Goal: Use online tool/utility: Utilize a website feature to perform a specific function

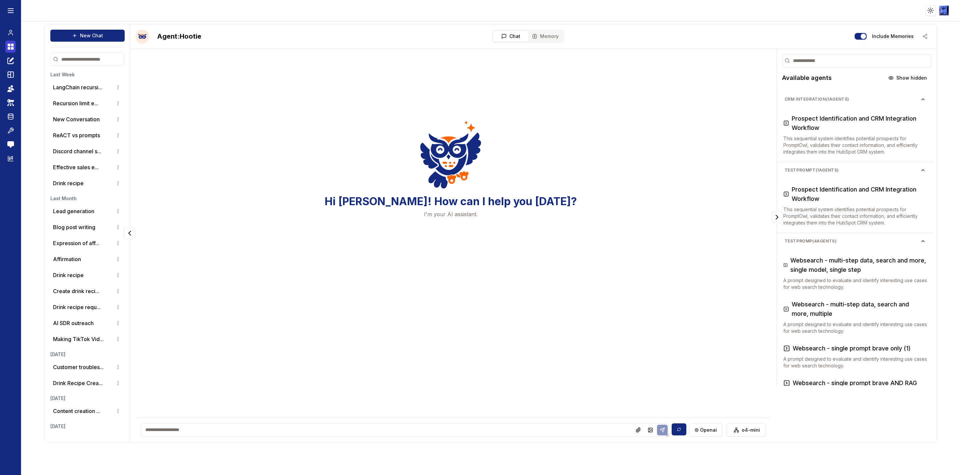
click at [13, 48] on icon at bounding box center [12, 48] width 3 height 3
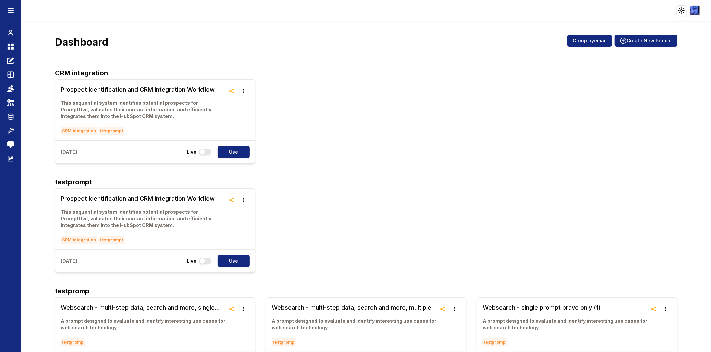
scroll to position [74, 0]
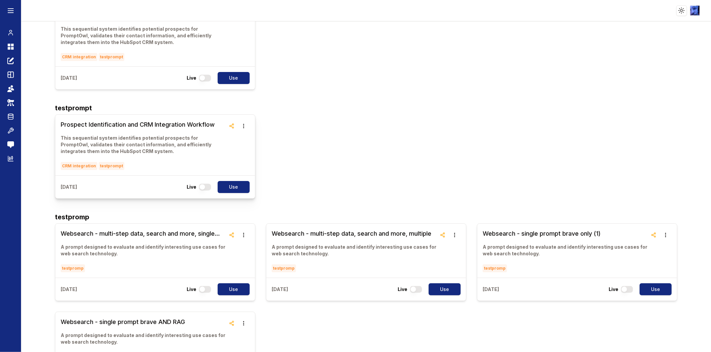
click at [101, 122] on h3 "Prospect Identification and CRM Integration Workflow" at bounding box center [143, 124] width 165 height 9
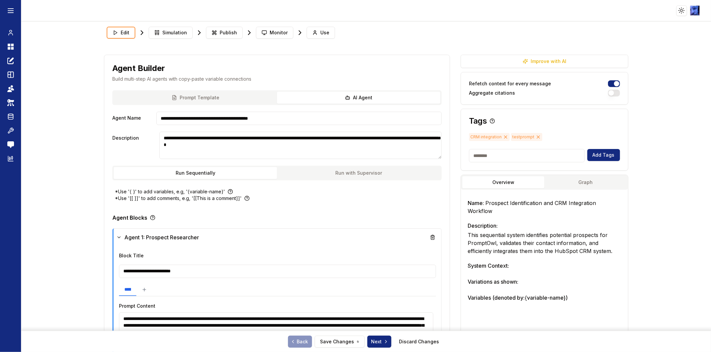
click at [532, 155] on input at bounding box center [527, 155] width 116 height 13
type input "*********"
click at [596, 156] on button "Add Tags" at bounding box center [603, 155] width 33 height 12
click at [536, 136] on icon at bounding box center [538, 136] width 5 height 5
click at [334, 340] on button "Save Changes" at bounding box center [340, 342] width 50 height 12
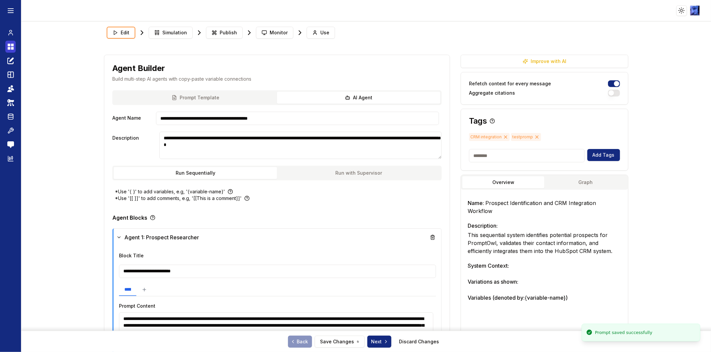
click at [11, 49] on icon at bounding box center [12, 48] width 3 height 3
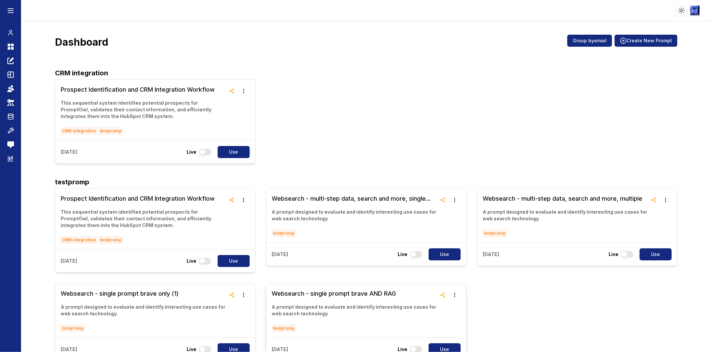
click at [362, 298] on h3 "Websearch - single prompt brave AND RAG" at bounding box center [354, 293] width 165 height 9
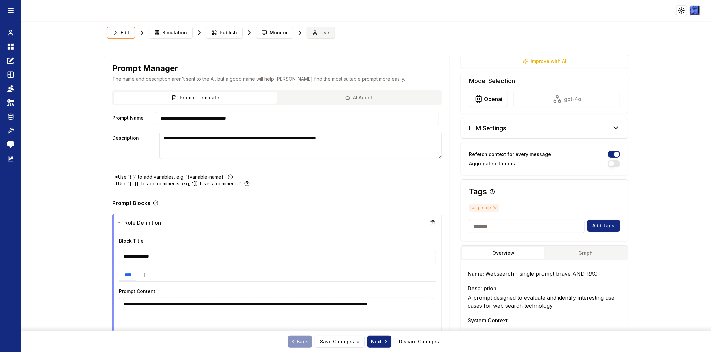
click at [314, 34] on icon at bounding box center [315, 33] width 3 height 1
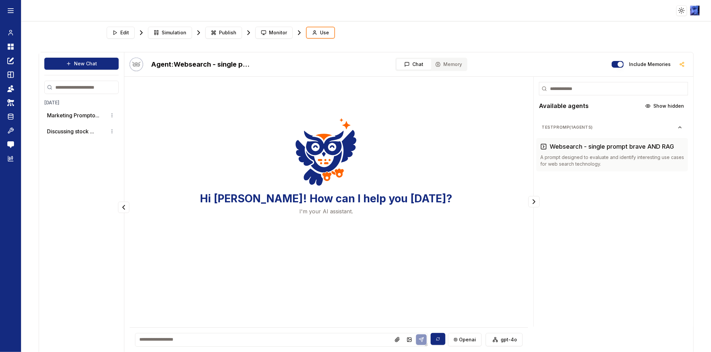
click at [189, 342] on textarea at bounding box center [281, 340] width 293 height 14
type textarea "****"
click at [420, 341] on icon at bounding box center [421, 339] width 5 height 5
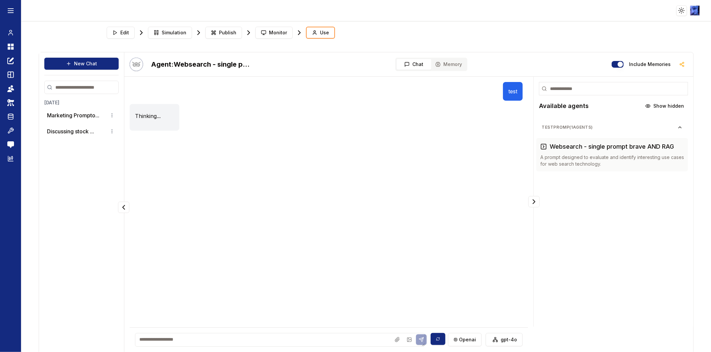
scroll to position [10, 0]
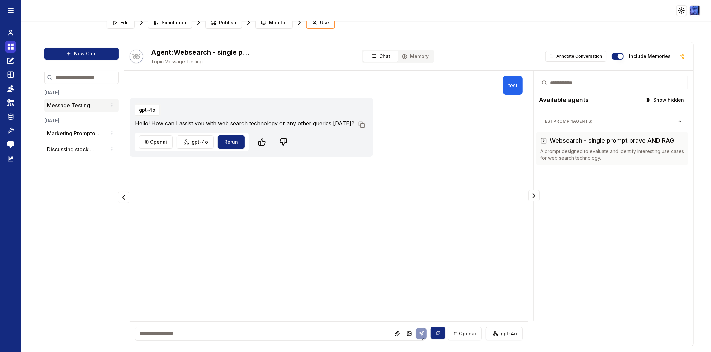
click at [8, 48] on icon at bounding box center [9, 48] width 3 height 3
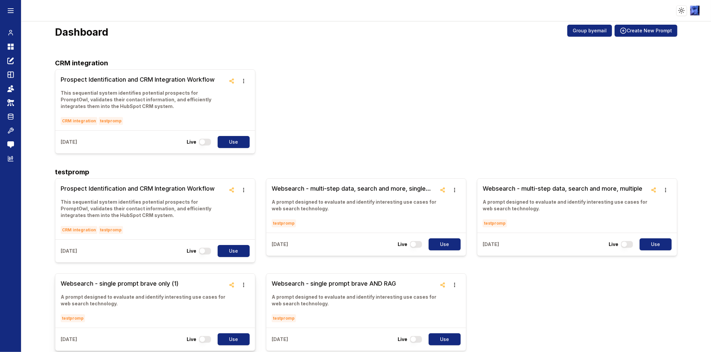
click at [164, 291] on link "Websearch - single prompt brave only (1) A prompt designed to evaluate and iden…" at bounding box center [143, 300] width 165 height 43
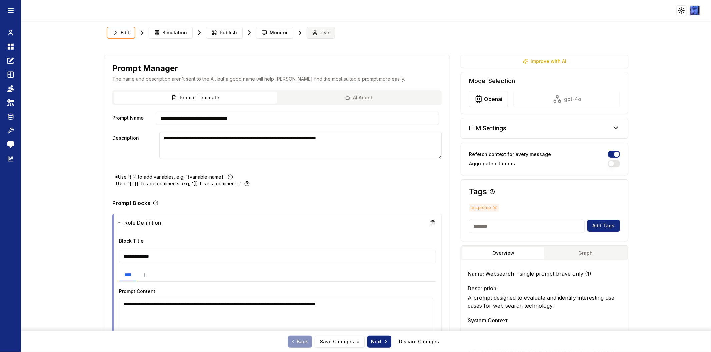
click at [320, 34] on span "Use" at bounding box center [324, 32] width 9 height 7
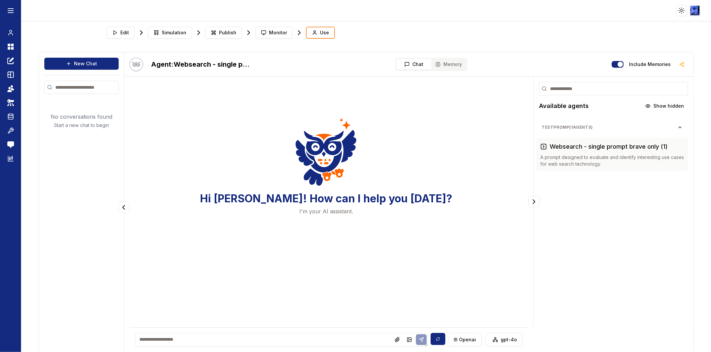
click at [215, 338] on textarea at bounding box center [281, 340] width 293 height 14
type textarea "****"
click at [419, 339] on icon at bounding box center [421, 339] width 5 height 5
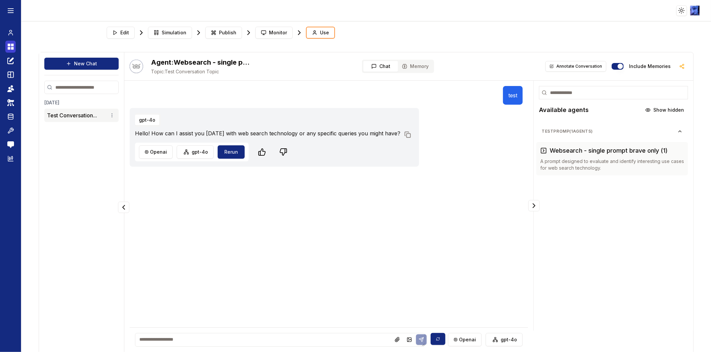
click at [7, 47] on icon at bounding box center [10, 47] width 7 height 8
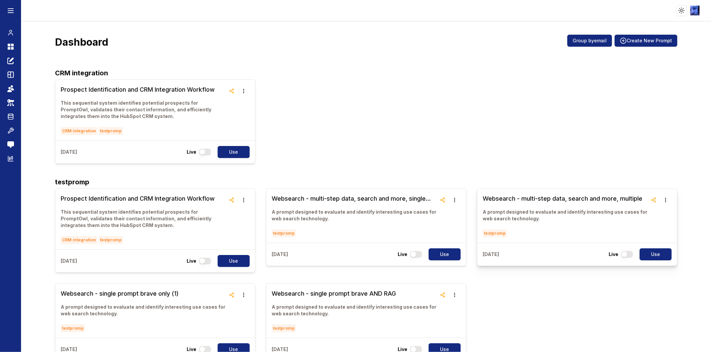
click at [504, 202] on h3 "Websearch - multi-step data, search and more, multiple" at bounding box center [565, 198] width 165 height 9
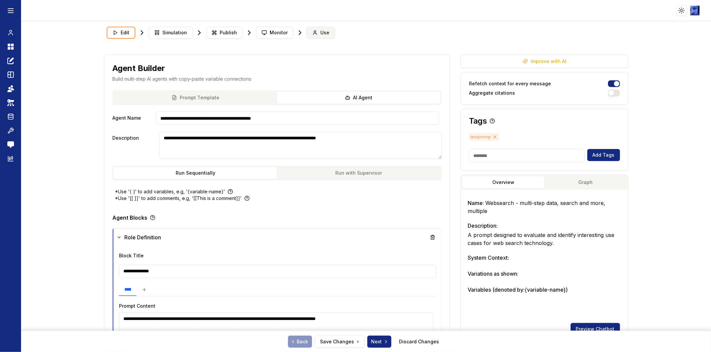
click at [314, 34] on button "Use" at bounding box center [321, 33] width 28 height 12
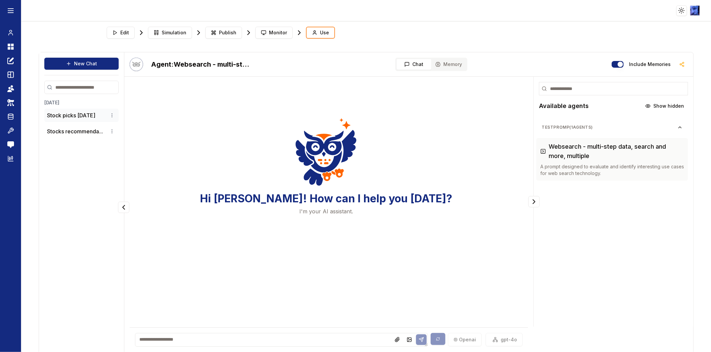
click at [72, 118] on p "Stock picks [DATE]" at bounding box center [71, 115] width 48 height 8
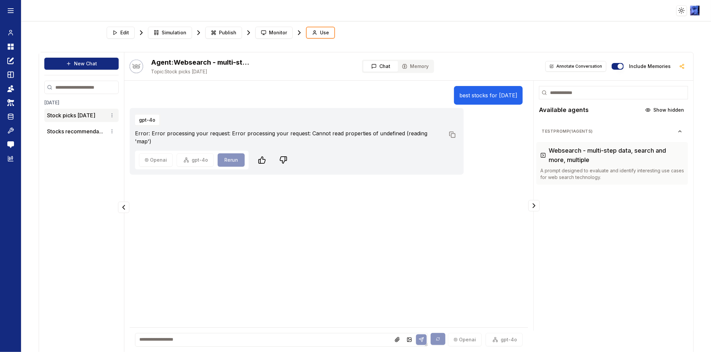
scroll to position [10, 0]
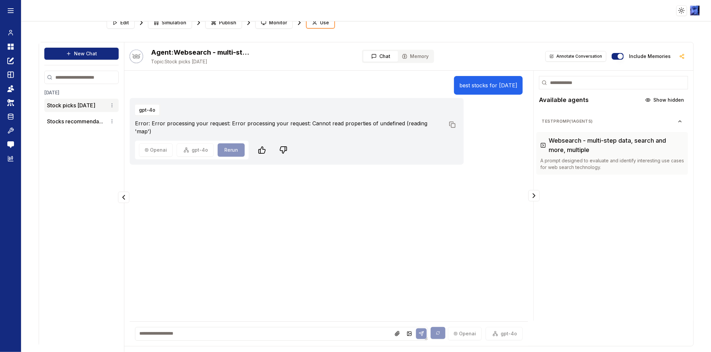
click at [499, 92] on div "best stocks for [DATE]" at bounding box center [488, 85] width 69 height 19
copy p "best stocks for [DATE]"
click at [71, 51] on icon at bounding box center [68, 53] width 5 height 5
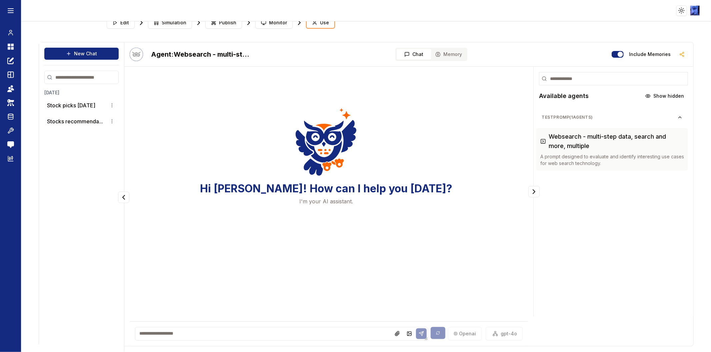
click at [214, 328] on textarea at bounding box center [281, 334] width 293 height 14
paste textarea "**********"
type textarea "**********"
click at [419, 333] on icon at bounding box center [421, 333] width 5 height 5
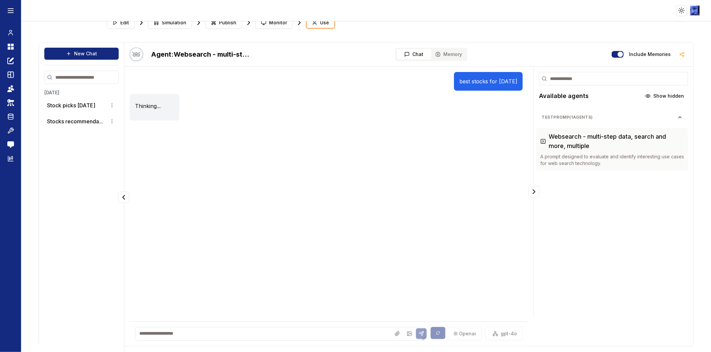
scroll to position [0, 0]
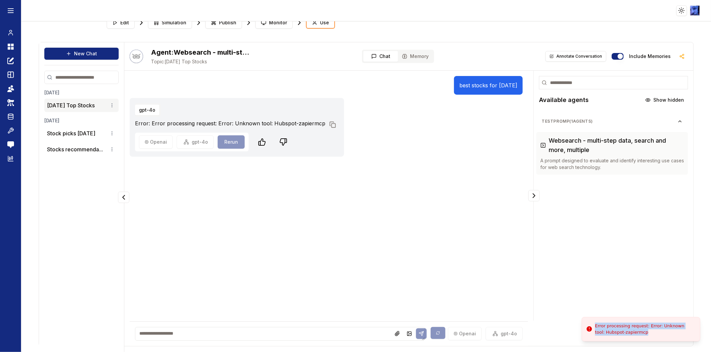
drag, startPoint x: 655, startPoint y: 335, endPoint x: 580, endPoint y: 315, distance: 77.6
click at [595, 323] on div "Error processing request: Error: Unknown tool: Hubspot-zapiermcp" at bounding box center [645, 329] width 100 height 13
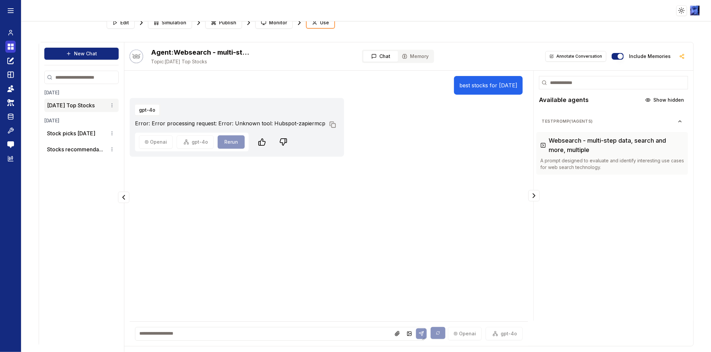
click at [9, 47] on icon at bounding box center [9, 48] width 3 height 3
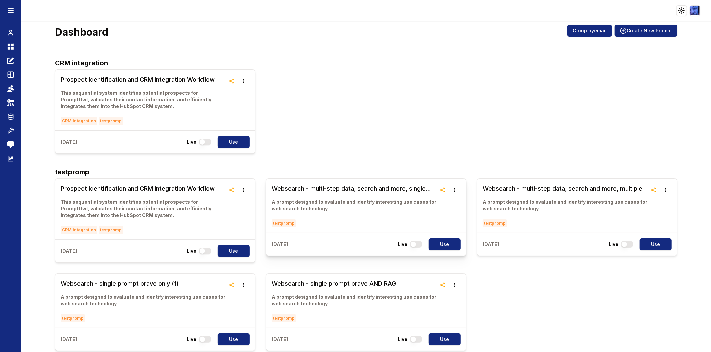
click at [379, 194] on link "Websearch - multi-step data, search and more, single model, single step A promp…" at bounding box center [354, 205] width 165 height 43
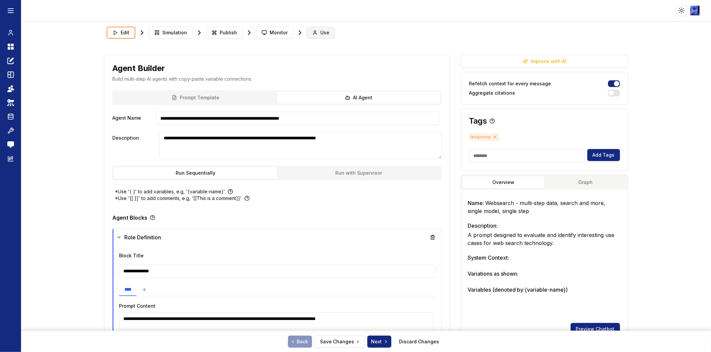
click at [320, 32] on span "Use" at bounding box center [324, 32] width 9 height 7
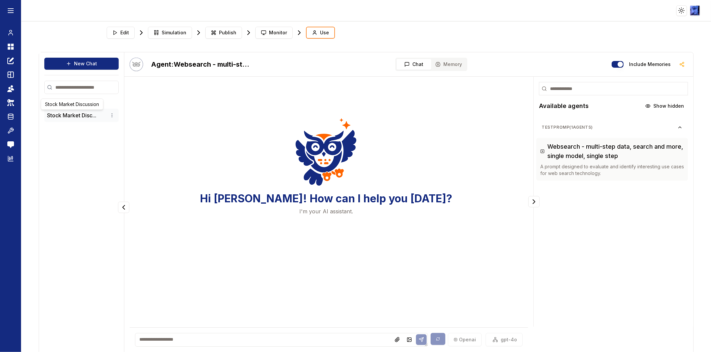
click at [67, 116] on button "Stock Market Disc..." at bounding box center [71, 115] width 49 height 8
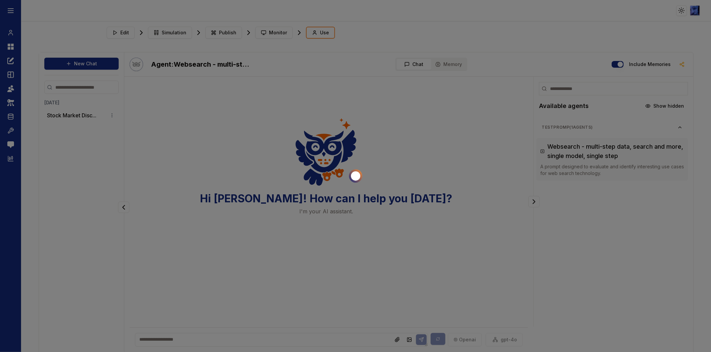
scroll to position [10, 0]
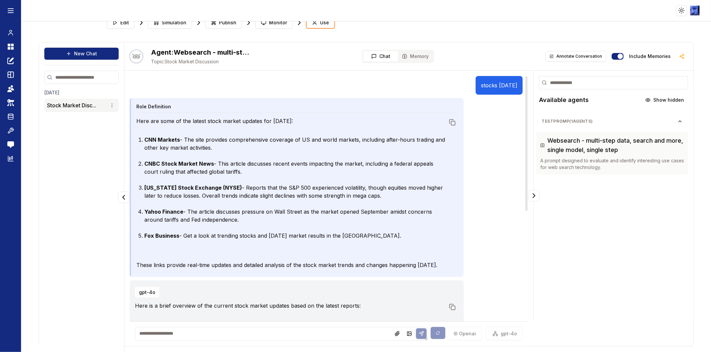
click at [491, 85] on p "stocks [DATE]" at bounding box center [499, 85] width 36 height 8
copy p "stocks [DATE]"
click at [88, 56] on button "New Chat" at bounding box center [81, 54] width 74 height 12
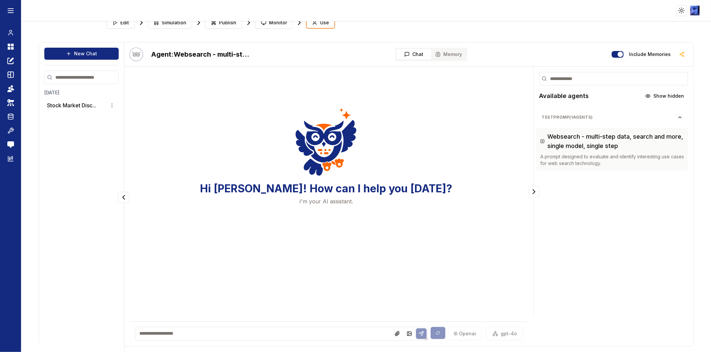
click at [217, 332] on textarea at bounding box center [281, 334] width 293 height 14
paste textarea "**********"
type textarea "**********"
click at [420, 331] on icon at bounding box center [421, 333] width 5 height 5
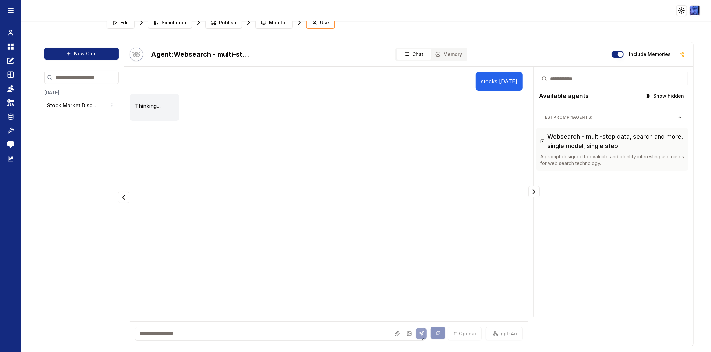
scroll to position [0, 0]
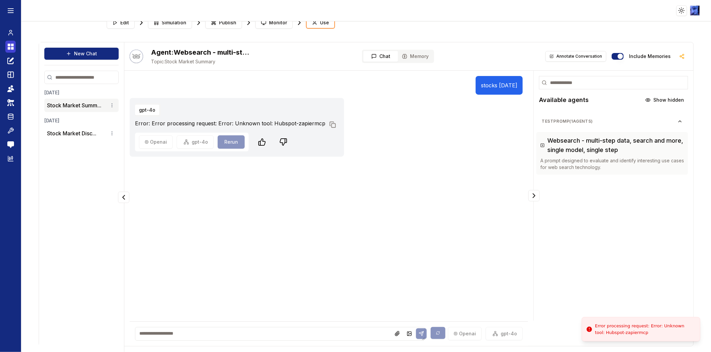
click at [9, 48] on icon at bounding box center [9, 48] width 3 height 3
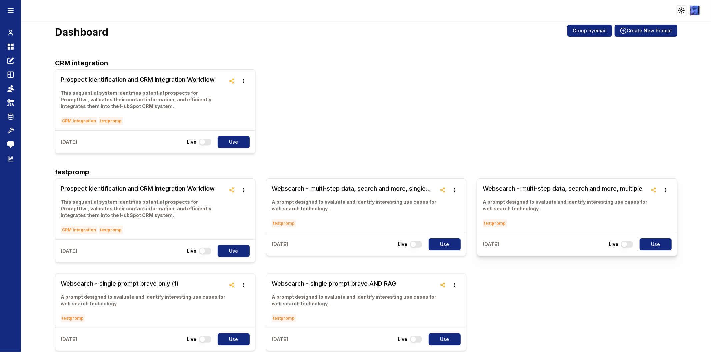
click at [501, 186] on h3 "Websearch - multi-step data, search and more, multiple" at bounding box center [565, 188] width 165 height 9
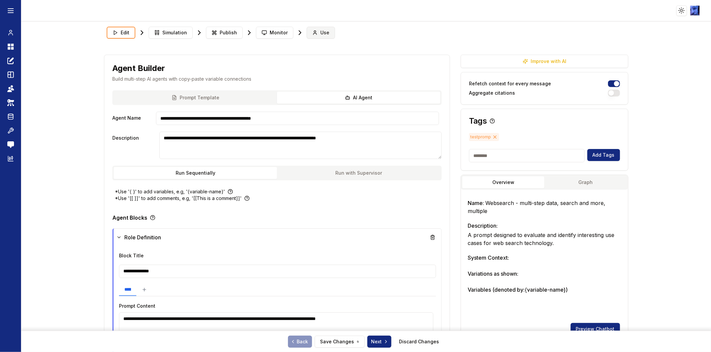
click at [312, 31] on icon at bounding box center [314, 32] width 5 height 5
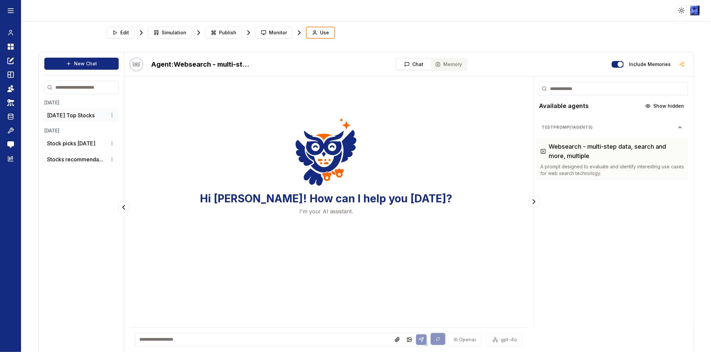
click at [58, 117] on p "[DATE] Top Stocks" at bounding box center [71, 115] width 48 height 8
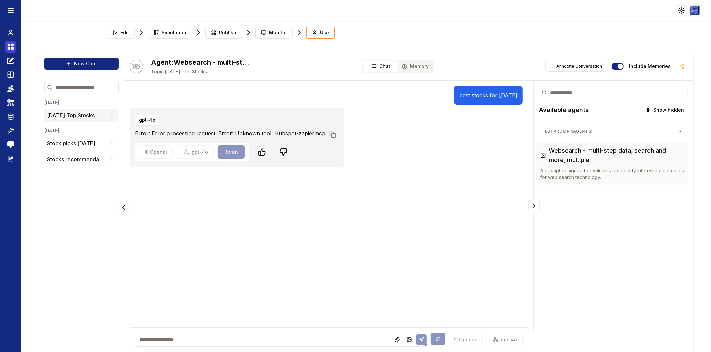
click at [8, 52] on link "Dashboard" at bounding box center [10, 47] width 10 height 12
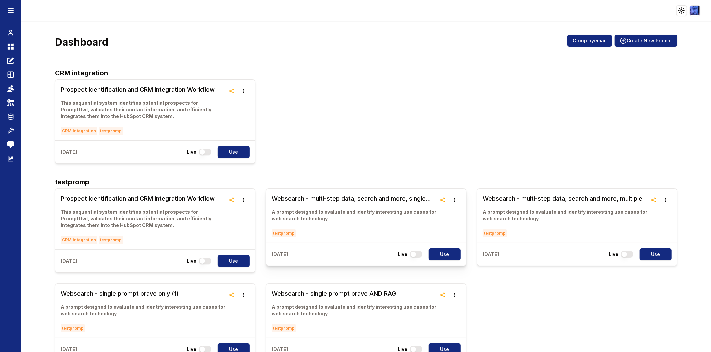
click at [321, 199] on h3 "Websearch - multi-step data, search and more, single model, single step" at bounding box center [354, 198] width 165 height 9
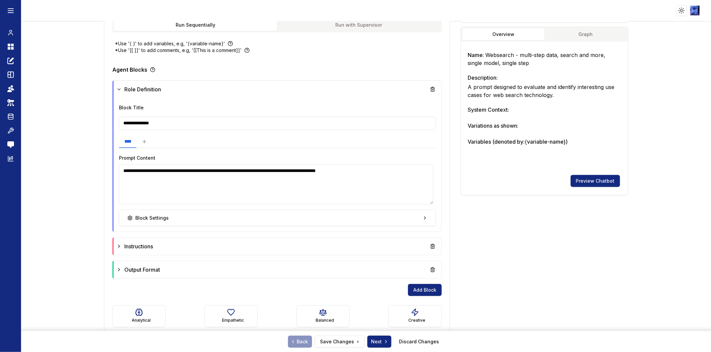
scroll to position [158, 0]
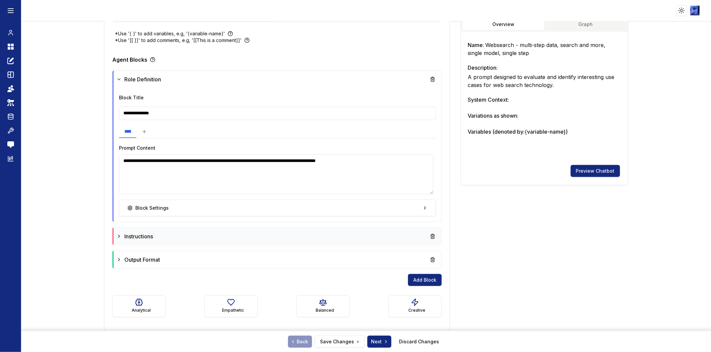
click at [117, 234] on icon at bounding box center [118, 236] width 5 height 5
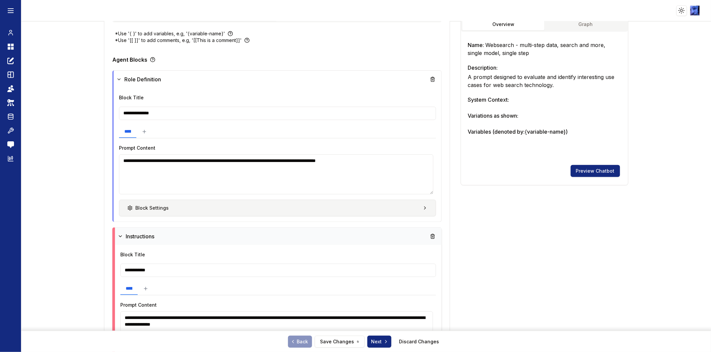
click at [385, 205] on button "Block Settings" at bounding box center [277, 208] width 317 height 17
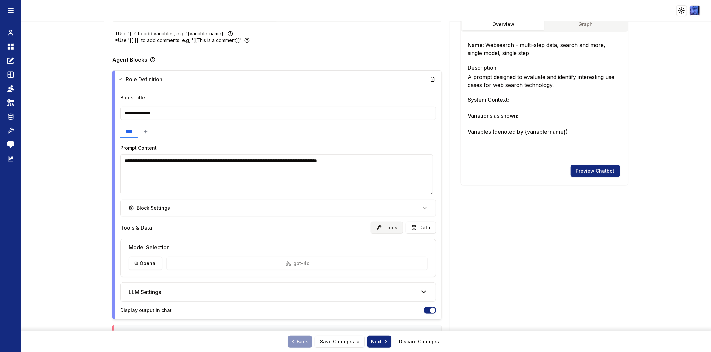
click at [384, 224] on button "Tools" at bounding box center [387, 228] width 32 height 12
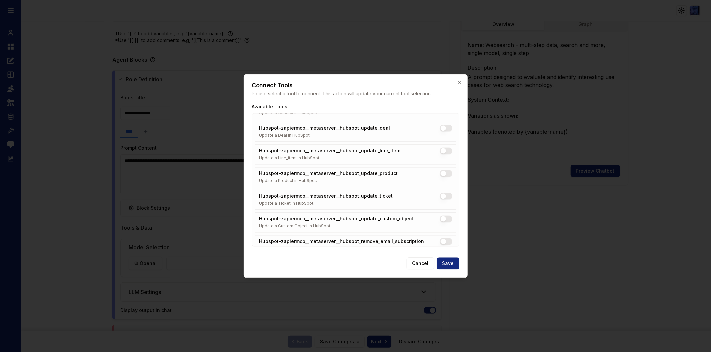
scroll to position [1115, 0]
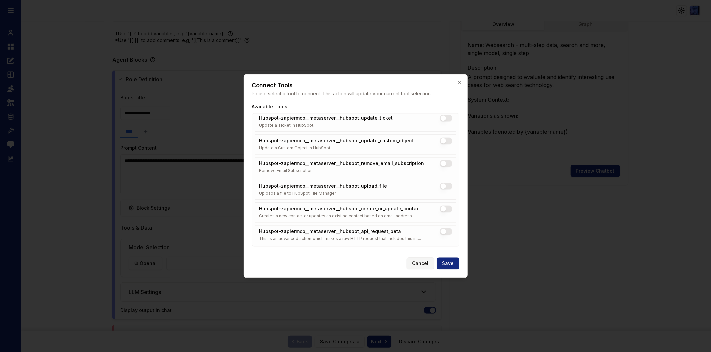
click at [423, 263] on button "Cancel" at bounding box center [421, 264] width 28 height 12
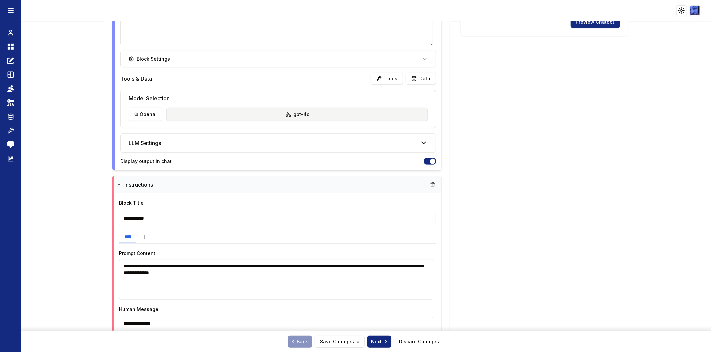
scroll to position [417, 0]
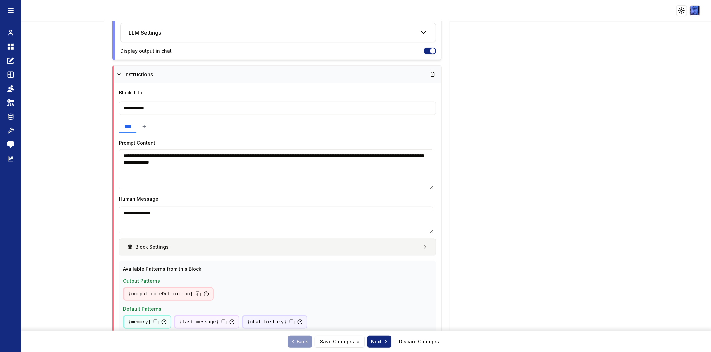
click at [286, 245] on button "Block Settings" at bounding box center [277, 247] width 317 height 17
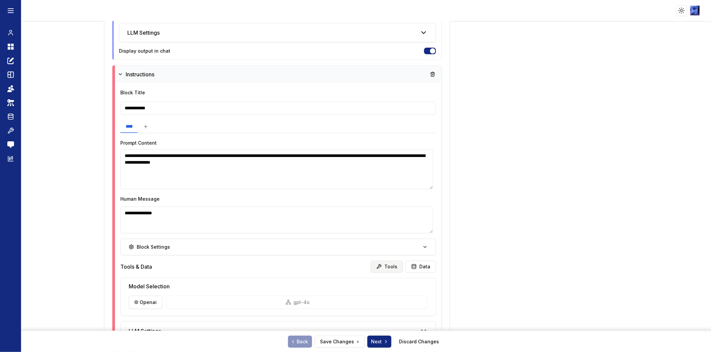
click at [383, 266] on button "Tools" at bounding box center [387, 267] width 32 height 12
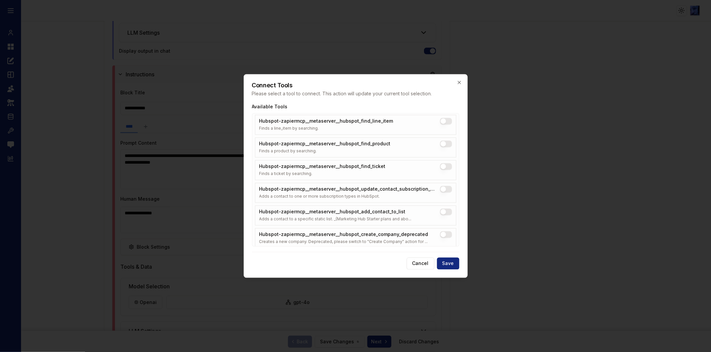
scroll to position [444, 0]
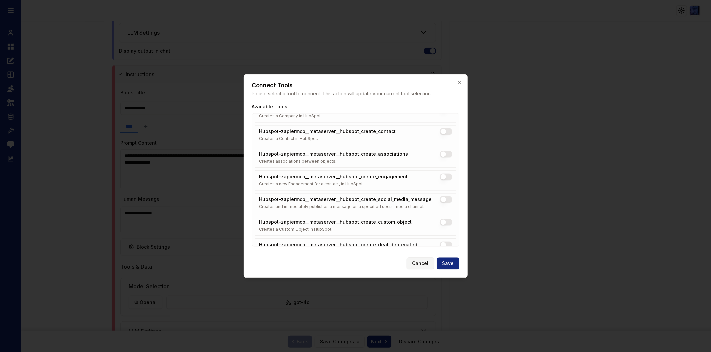
click at [426, 260] on button "Cancel" at bounding box center [421, 264] width 28 height 12
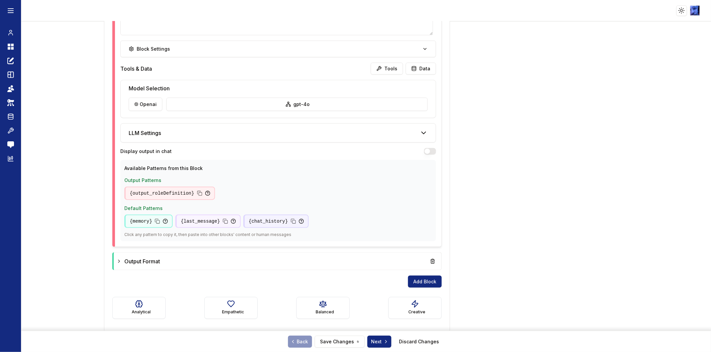
scroll to position [616, 0]
click at [345, 262] on div "Output Format" at bounding box center [277, 261] width 322 height 12
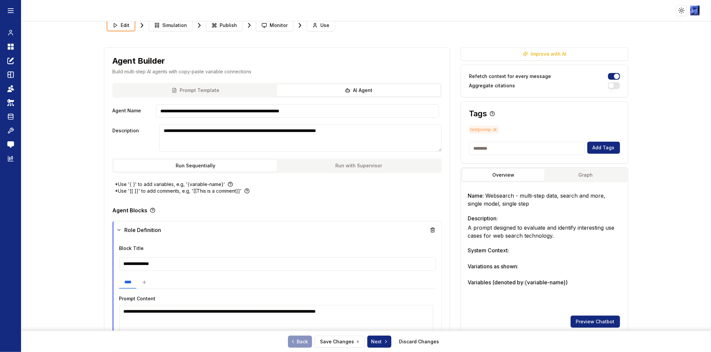
scroll to position [0, 0]
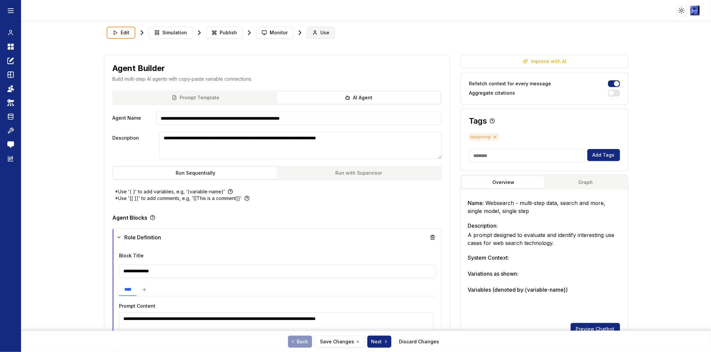
click at [314, 32] on circle at bounding box center [315, 32] width 2 height 2
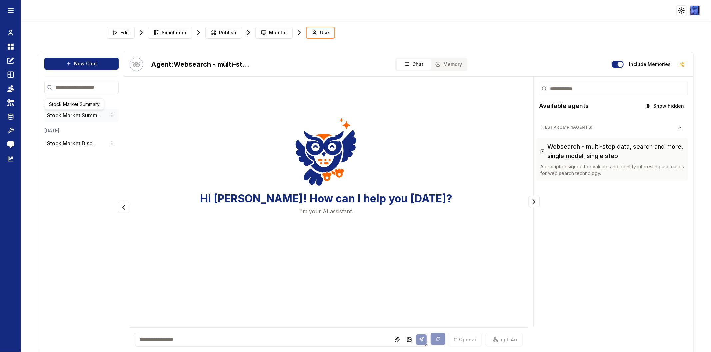
click at [65, 114] on button "Stock Market Summ..." at bounding box center [74, 115] width 54 height 8
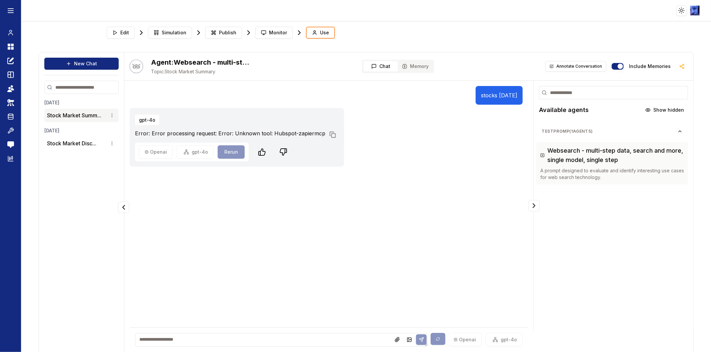
scroll to position [10, 0]
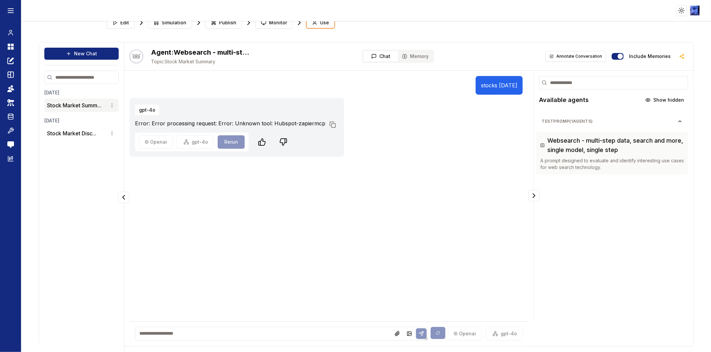
click at [486, 85] on p "stocks [DATE]" at bounding box center [499, 85] width 36 height 8
copy p "stocks [DATE]"
drag, startPoint x: 269, startPoint y: 124, endPoint x: 330, endPoint y: 124, distance: 61.0
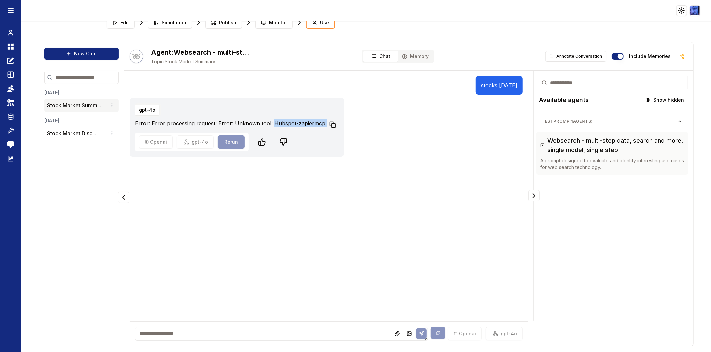
click at [330, 124] on div "Error: Error processing request: Error: Unknown tool: Hubspot-zapiermcp Copy to…" at bounding box center [237, 123] width 204 height 8
click at [80, 55] on button "New Chat" at bounding box center [81, 54] width 74 height 12
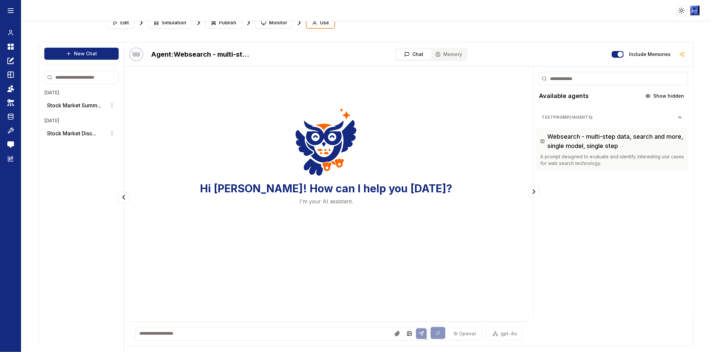
click at [229, 331] on textarea at bounding box center [281, 334] width 293 height 14
paste textarea "**********"
type textarea "**********"
click at [419, 331] on icon at bounding box center [421, 333] width 5 height 5
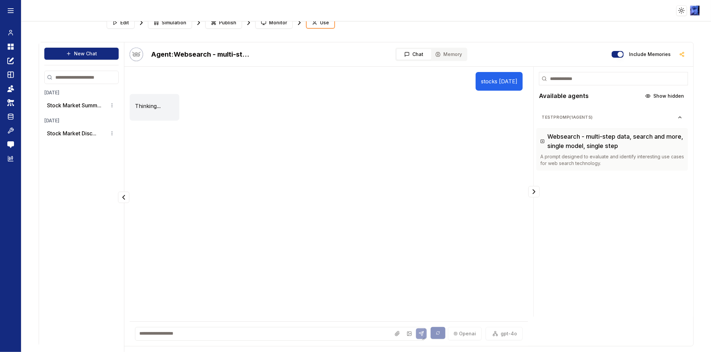
scroll to position [0, 0]
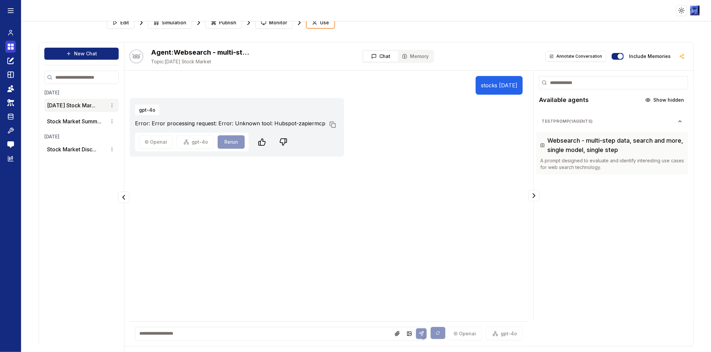
click at [13, 48] on icon at bounding box center [12, 48] width 3 height 3
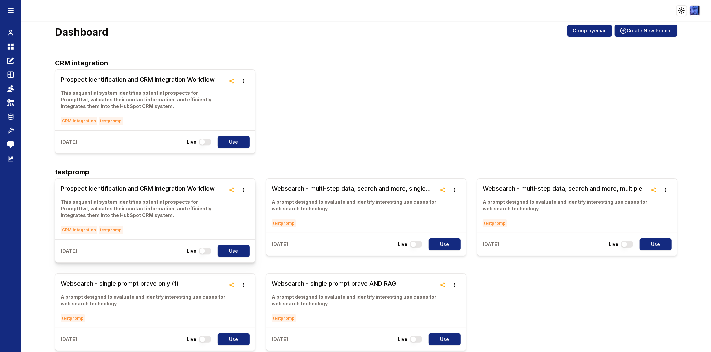
click at [109, 189] on h3 "Prospect Identification and CRM Integration Workflow" at bounding box center [143, 188] width 165 height 9
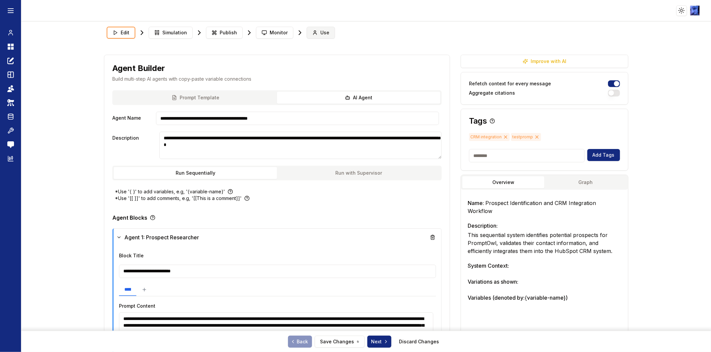
click at [320, 30] on span "Use" at bounding box center [324, 32] width 9 height 7
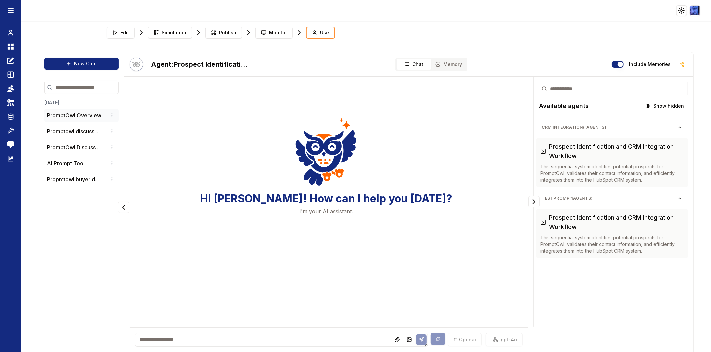
click at [66, 112] on p "PromptOwl Overview" at bounding box center [74, 115] width 54 height 8
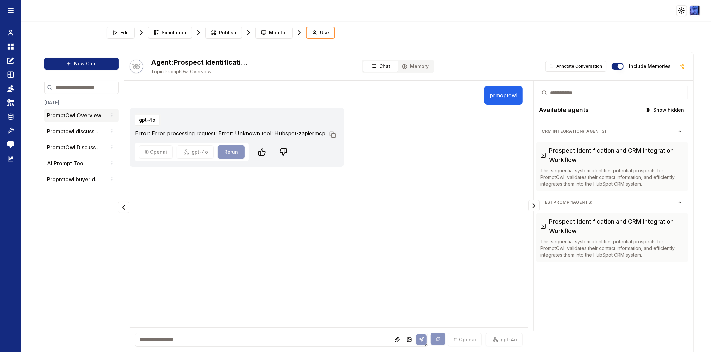
scroll to position [10, 0]
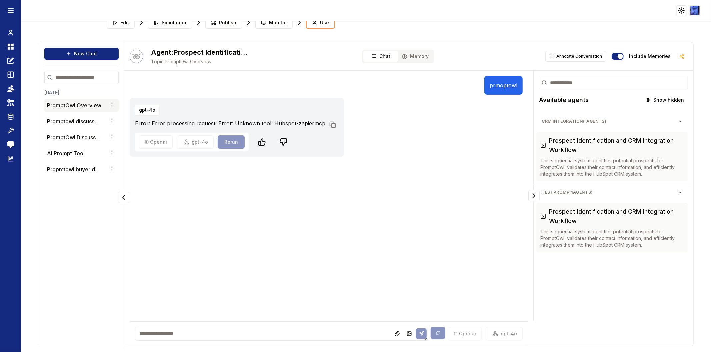
click at [496, 84] on p "prmoptowl" at bounding box center [504, 85] width 28 height 8
copy p "prmoptowl"
click at [313, 23] on icon at bounding box center [314, 23] width 3 height 1
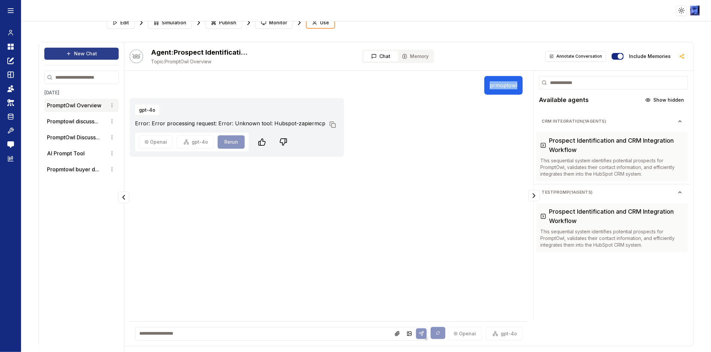
click at [67, 52] on icon at bounding box center [68, 53] width 5 height 5
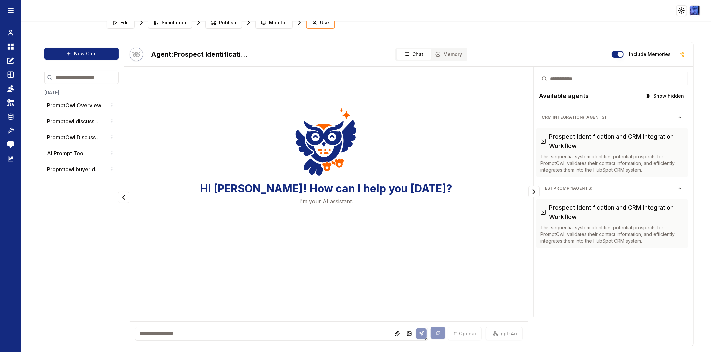
click at [166, 332] on textarea at bounding box center [281, 334] width 293 height 14
paste textarea "*********"
type textarea "*********"
click at [419, 331] on icon at bounding box center [421, 333] width 5 height 5
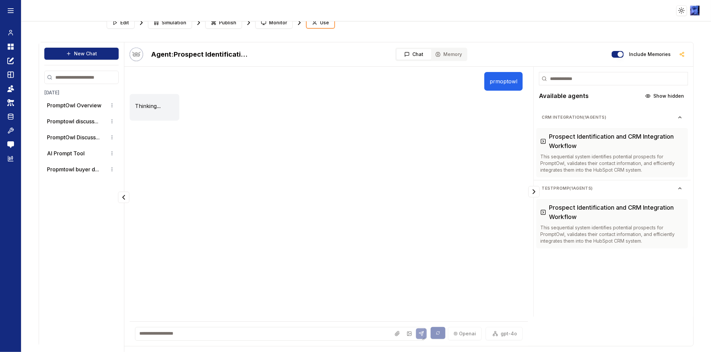
scroll to position [0, 0]
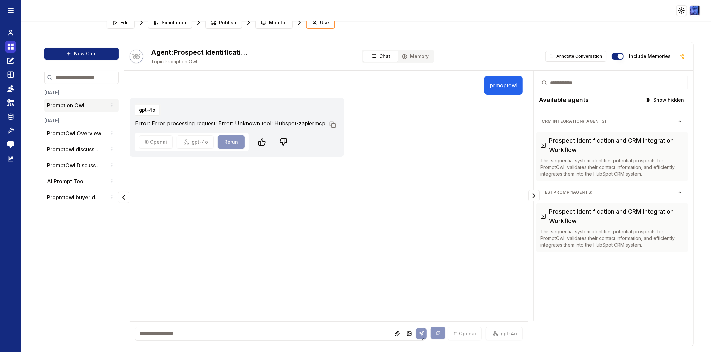
click at [14, 43] on link "Dashboard" at bounding box center [10, 47] width 10 height 12
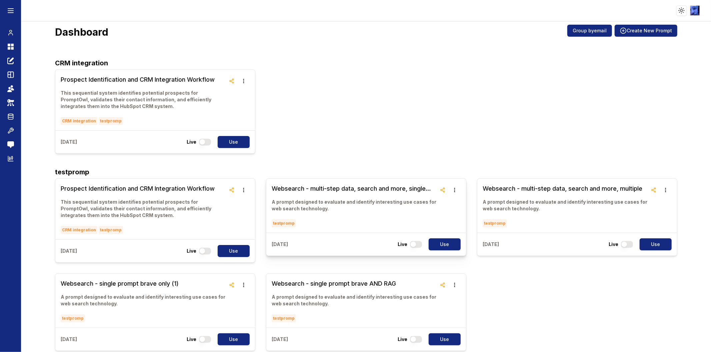
click at [327, 187] on h3 "Websearch - multi-step data, search and more, single model, single step" at bounding box center [354, 188] width 165 height 9
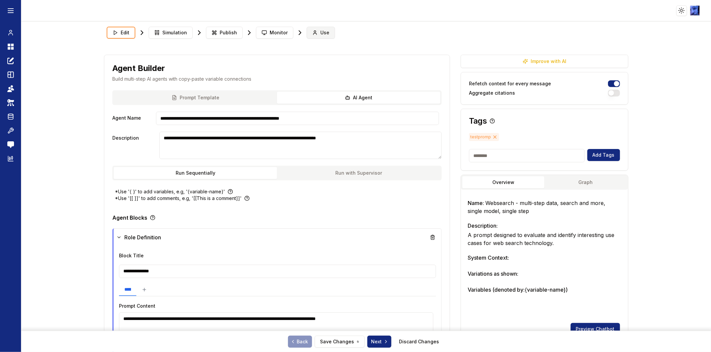
click at [321, 32] on span "Use" at bounding box center [324, 32] width 9 height 7
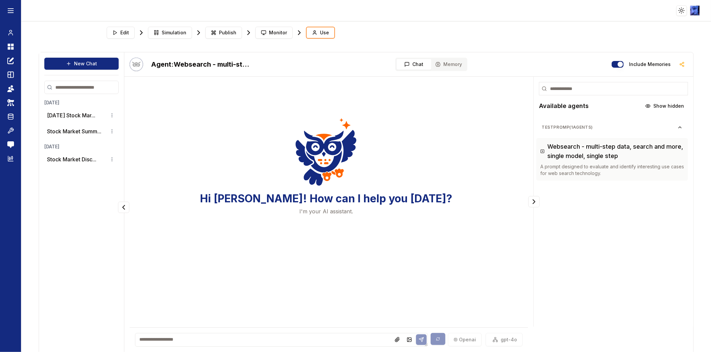
click at [225, 342] on textarea at bounding box center [281, 340] width 293 height 14
paste textarea "*********"
type textarea "*********"
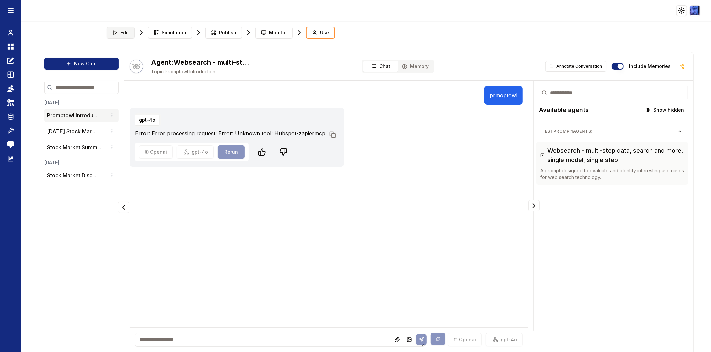
click at [118, 33] on button "Edit" at bounding box center [121, 33] width 28 height 12
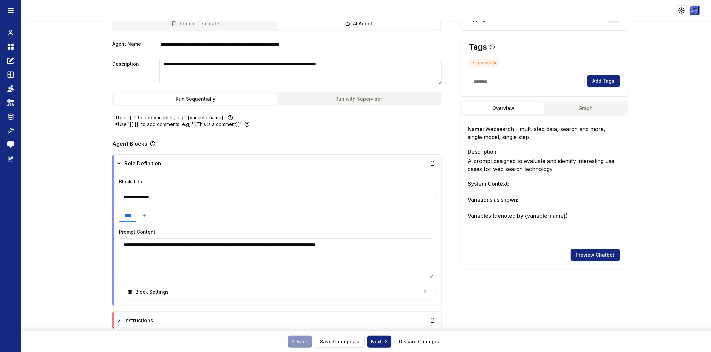
scroll to position [158, 0]
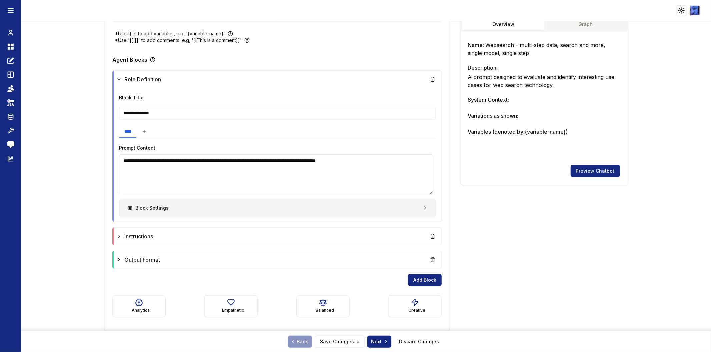
click at [370, 206] on button "Block Settings" at bounding box center [277, 208] width 317 height 17
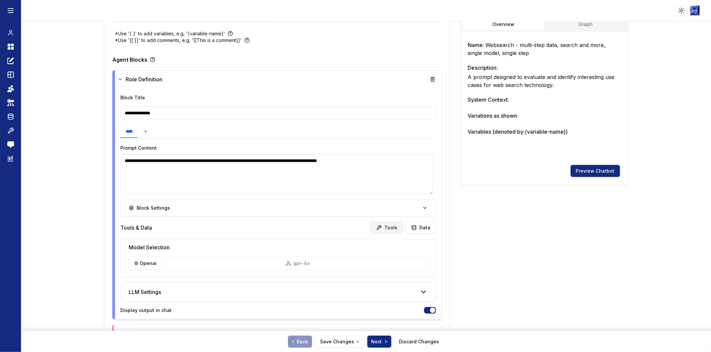
click at [382, 227] on button "Tools" at bounding box center [387, 228] width 32 height 12
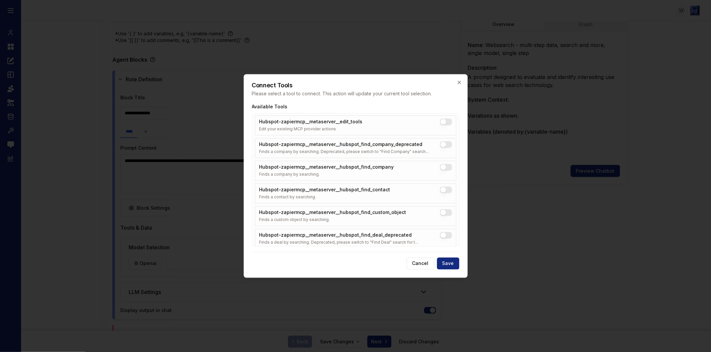
scroll to position [0, 0]
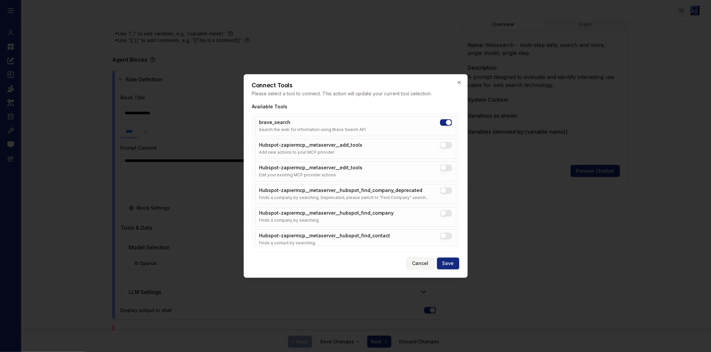
click at [421, 262] on button "Cancel" at bounding box center [421, 264] width 28 height 12
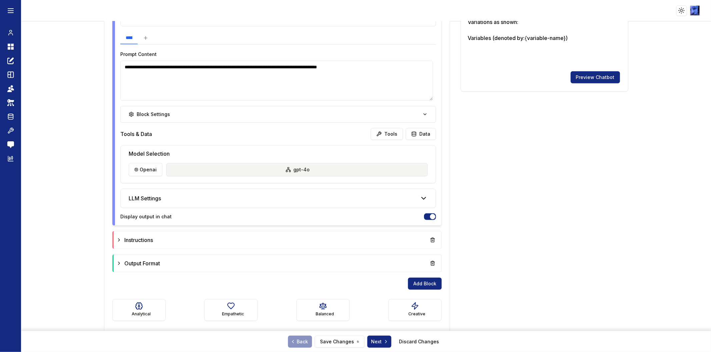
scroll to position [255, 0]
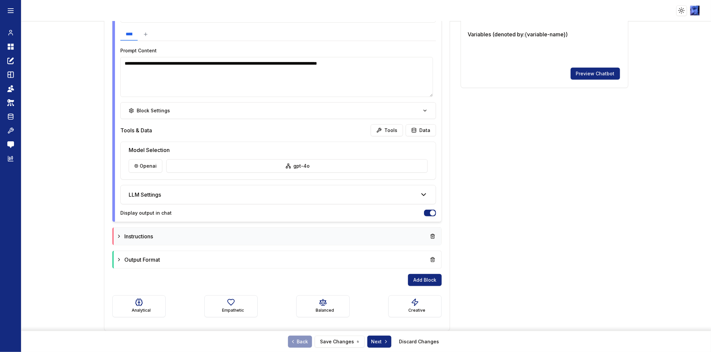
click at [340, 228] on div "Instructions" at bounding box center [278, 236] width 328 height 17
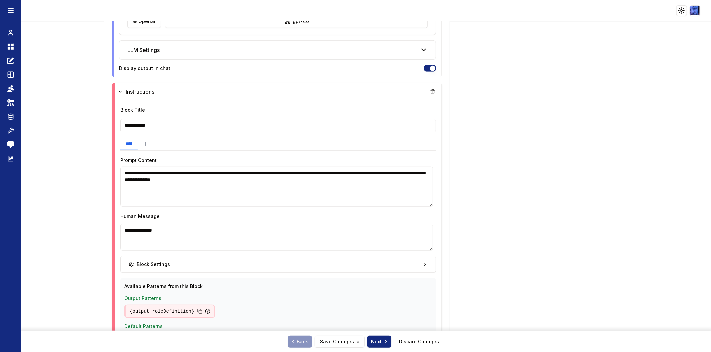
scroll to position [404, 0]
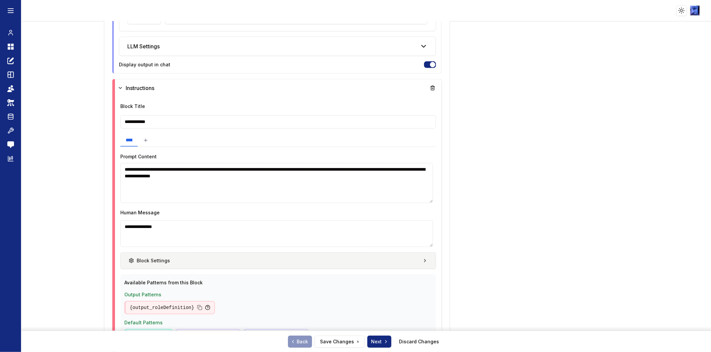
click at [417, 267] on button "Block Settings" at bounding box center [278, 260] width 316 height 17
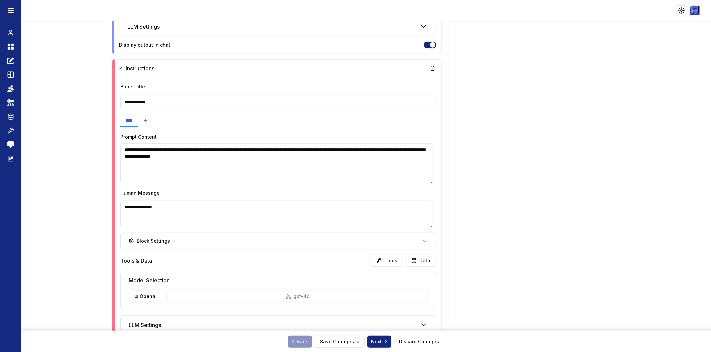
scroll to position [441, 0]
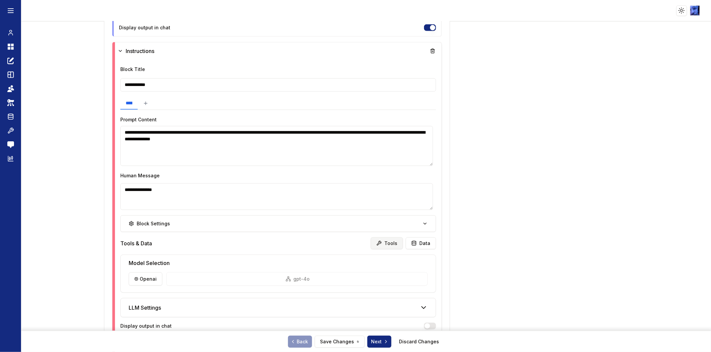
click at [384, 243] on button "Tools" at bounding box center [387, 243] width 32 height 12
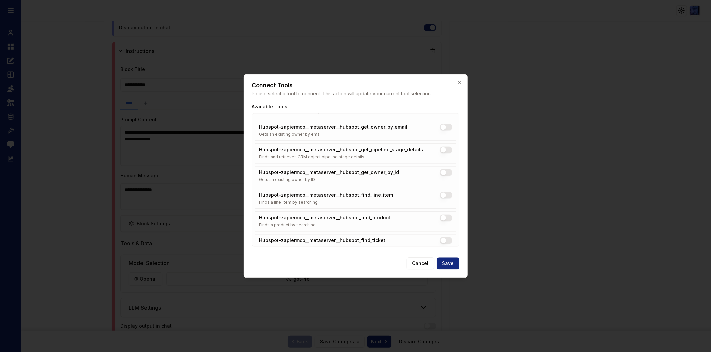
scroll to position [370, 0]
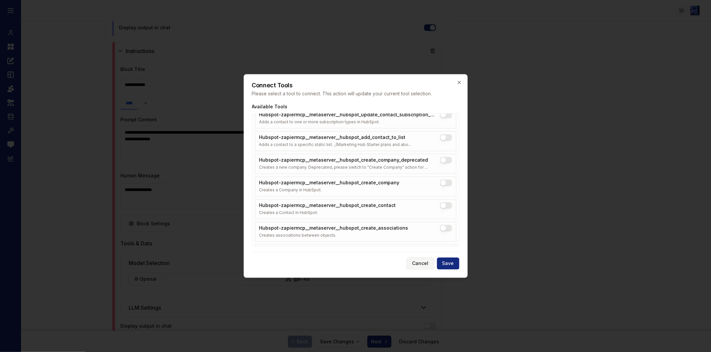
click at [424, 263] on button "Cancel" at bounding box center [421, 264] width 28 height 12
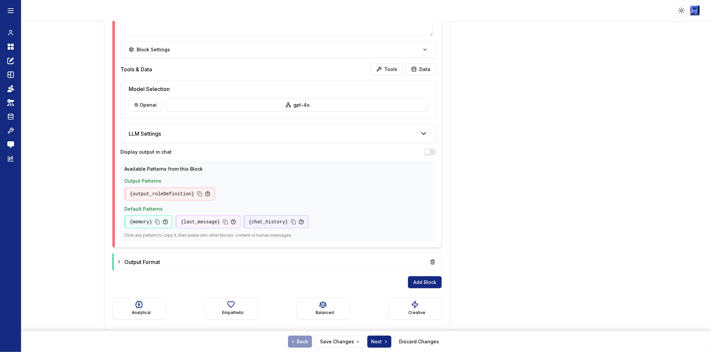
scroll to position [616, 0]
click at [365, 257] on div "Output Format" at bounding box center [277, 261] width 322 height 12
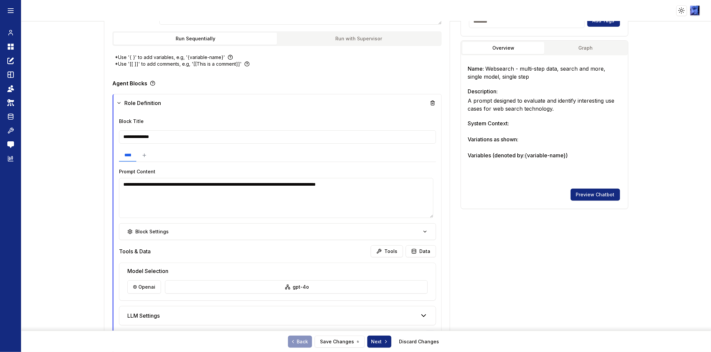
scroll to position [0, 0]
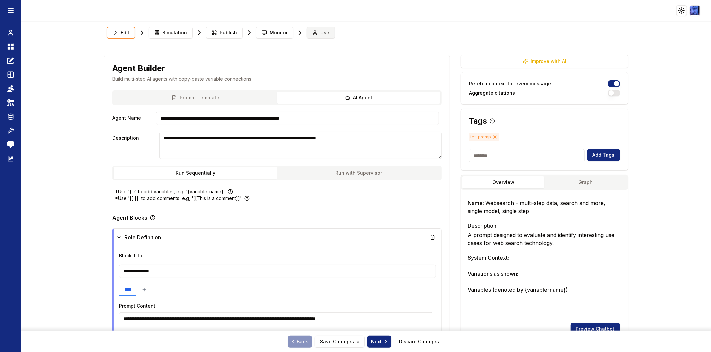
click at [321, 35] on span "Use" at bounding box center [324, 32] width 9 height 7
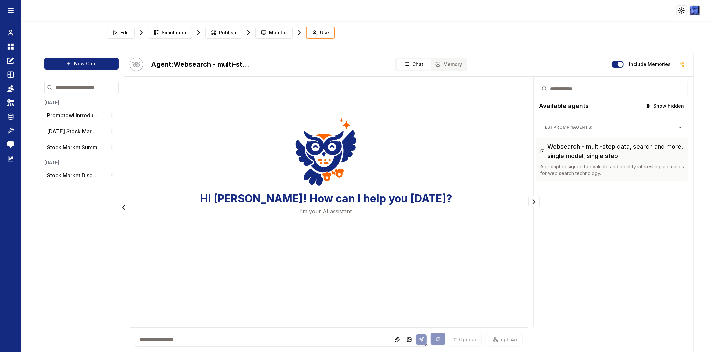
click at [269, 338] on textarea at bounding box center [281, 340] width 293 height 14
paste textarea "*********"
type textarea "*********"
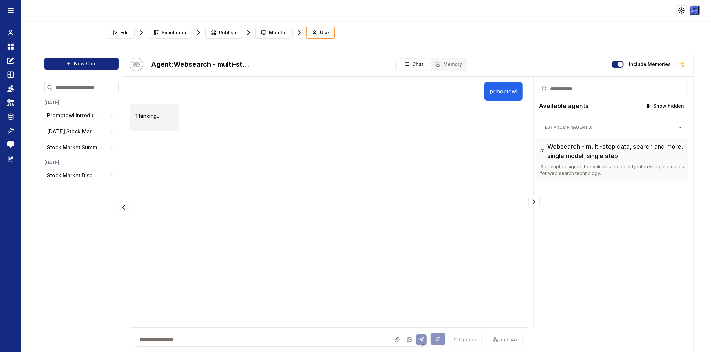
scroll to position [10, 0]
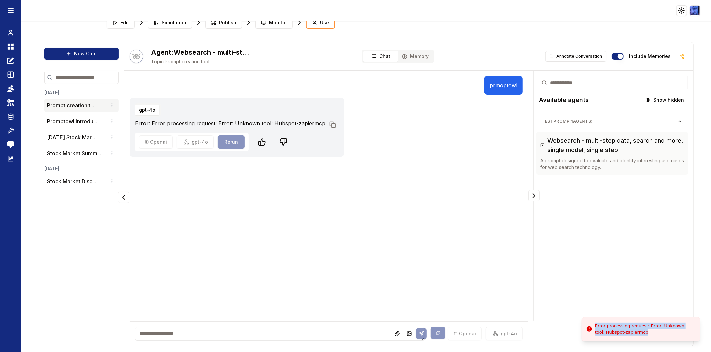
drag, startPoint x: 675, startPoint y: 334, endPoint x: 590, endPoint y: 329, distance: 84.5
click at [595, 329] on div "Error processing request: Error: Unknown tool: Hubspot-zapiermcp" at bounding box center [645, 329] width 100 height 13
click at [652, 335] on div "Error processing request: Error: Unknown tool: Hubspot-zapiermcp" at bounding box center [645, 329] width 100 height 13
drag, startPoint x: 653, startPoint y: 337, endPoint x: 599, endPoint y: 321, distance: 56.4
click at [599, 321] on li "Error processing request: Error: Unknown tool: Hubspot-zapiermcp" at bounding box center [641, 329] width 119 height 24
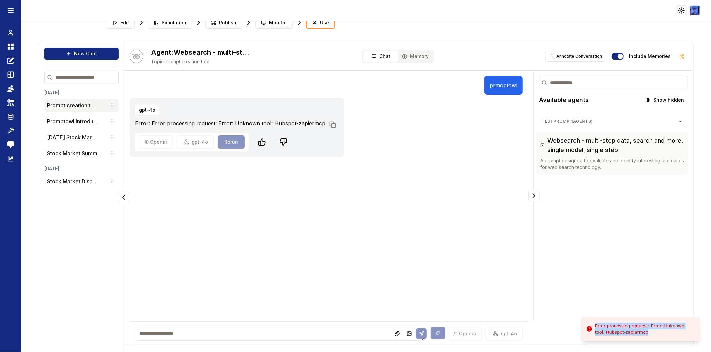
drag, startPoint x: 645, startPoint y: 331, endPoint x: 595, endPoint y: 328, distance: 50.1
click at [595, 328] on div "Error processing request: Error: Unknown tool: Hubspot-zapiermcp" at bounding box center [645, 329] width 100 height 13
click at [656, 332] on div "Error processing request: Error: Unknown tool: Hubspot-zapiermcp" at bounding box center [645, 329] width 100 height 13
drag, startPoint x: 667, startPoint y: 332, endPoint x: 595, endPoint y: 323, distance: 73.2
click at [595, 323] on div "Error processing request: Error: Unknown tool: Hubspot-zapiermcp" at bounding box center [645, 329] width 100 height 13
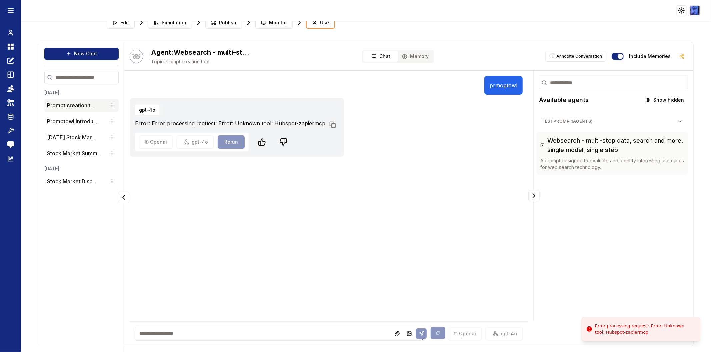
click at [662, 337] on li "Error processing request: Error: Unknown tool: Hubspot-zapiermcp" at bounding box center [641, 329] width 119 height 24
drag, startPoint x: 662, startPoint y: 335, endPoint x: 592, endPoint y: 324, distance: 70.7
click at [595, 324] on div "Error processing request: Error: Unknown tool: Hubspot-zapiermcp" at bounding box center [645, 329] width 100 height 13
click at [119, 27] on button "Edit" at bounding box center [121, 23] width 28 height 12
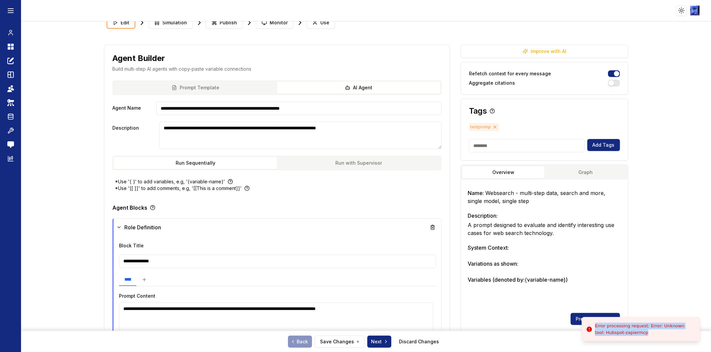
scroll to position [158, 0]
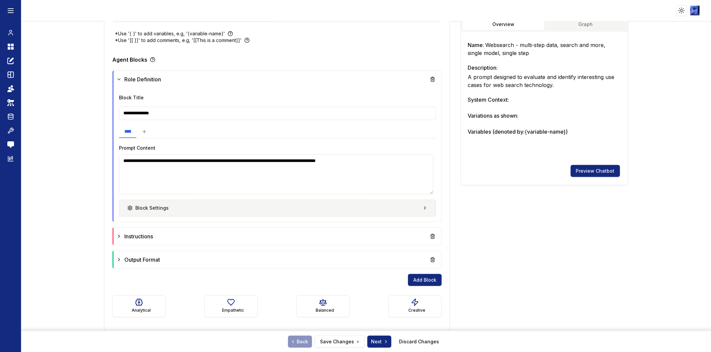
click at [400, 209] on button "Block Settings" at bounding box center [277, 208] width 317 height 17
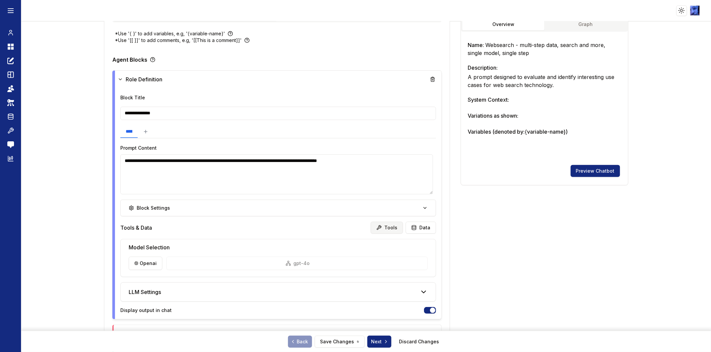
click at [387, 223] on div "Block Settings Tools & Data Tools Data Model Selection openai gpt-4o LLM Settin…" at bounding box center [278, 257] width 316 height 114
click at [387, 226] on button "Tools" at bounding box center [387, 228] width 32 height 12
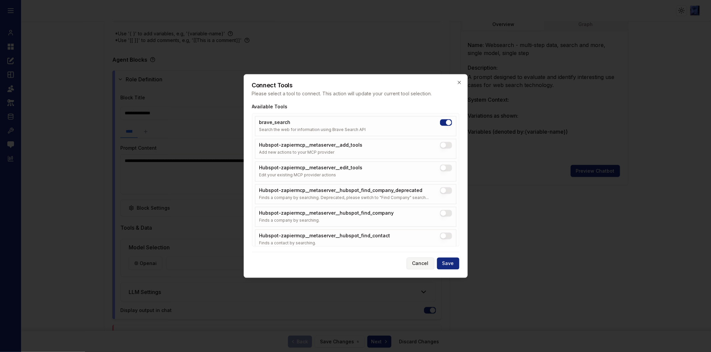
click at [420, 261] on button "Cancel" at bounding box center [421, 264] width 28 height 12
